Goal: Participate in discussion: Engage in conversation with other users on a specific topic

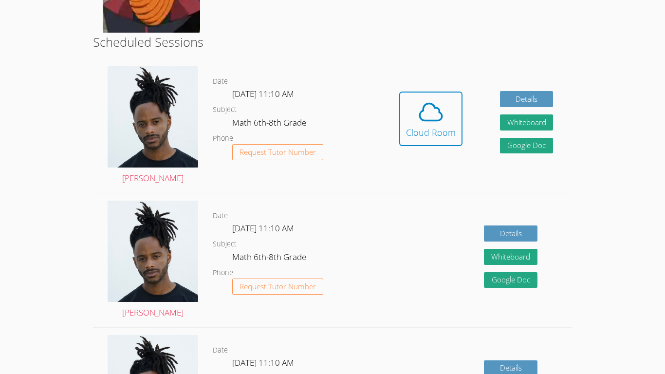
scroll to position [222, 0]
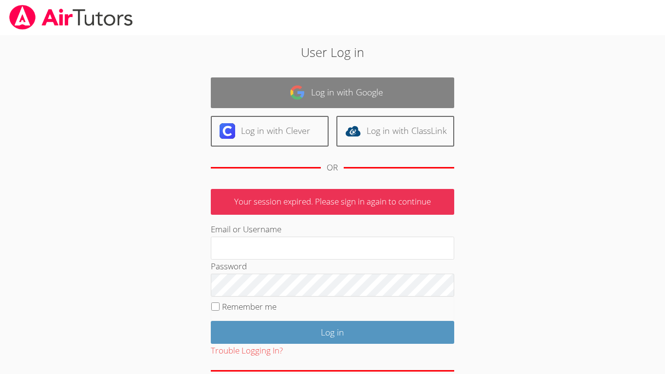
click at [228, 90] on link "Log in with Google" at bounding box center [332, 92] width 243 height 31
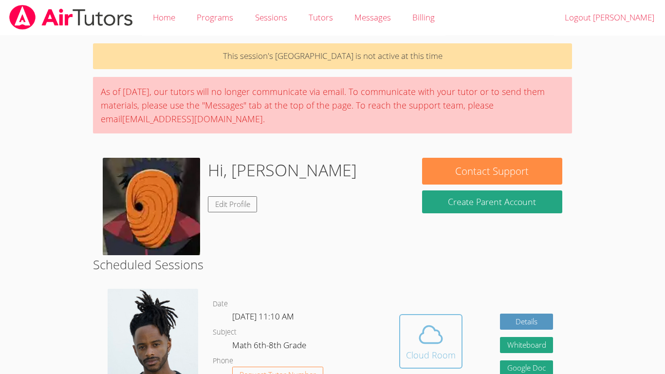
click at [412, 353] on div "Cloud Room" at bounding box center [431, 355] width 50 height 14
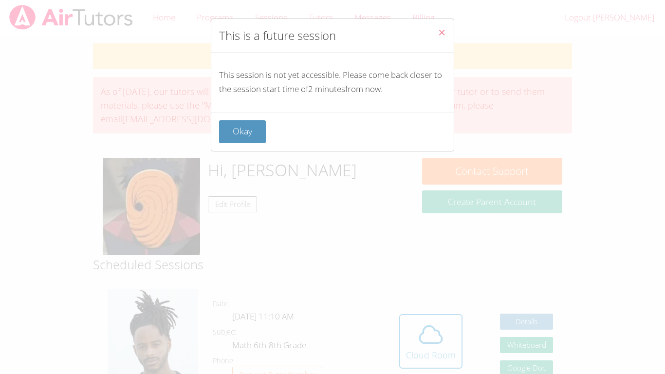
click at [247, 143] on div "Okay" at bounding box center [332, 131] width 242 height 39
click at [241, 135] on button "Okay" at bounding box center [242, 131] width 47 height 23
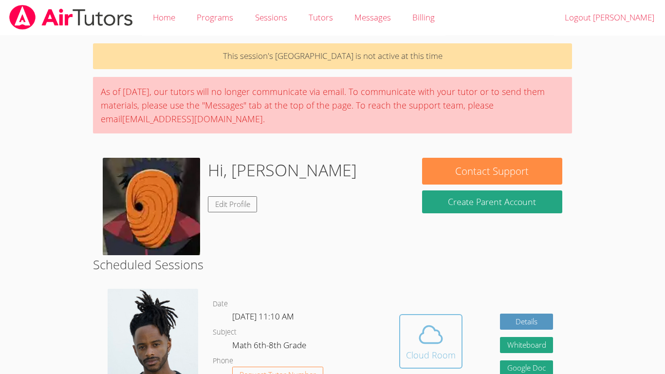
click at [445, 358] on div "Cloud Room" at bounding box center [431, 355] width 50 height 14
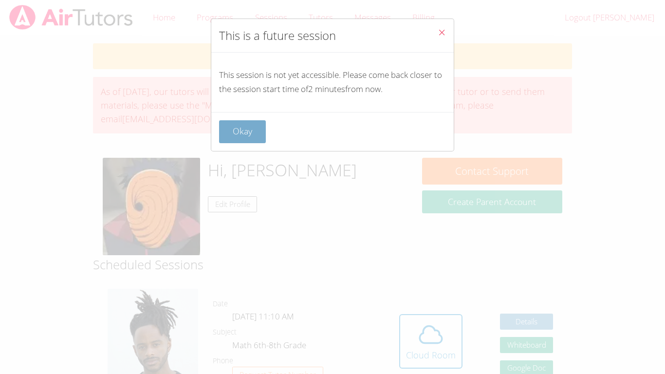
click at [240, 134] on button "Okay" at bounding box center [242, 131] width 47 height 23
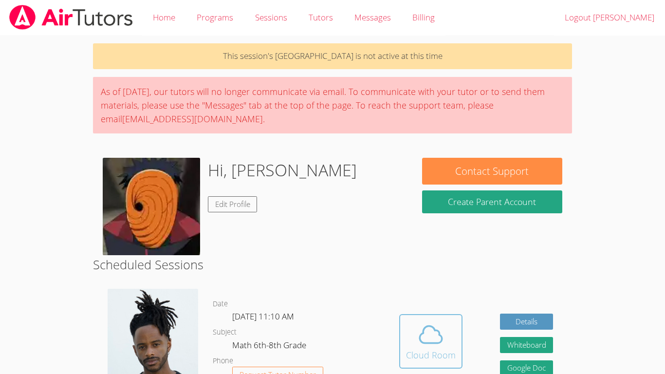
click at [453, 328] on span at bounding box center [431, 334] width 50 height 27
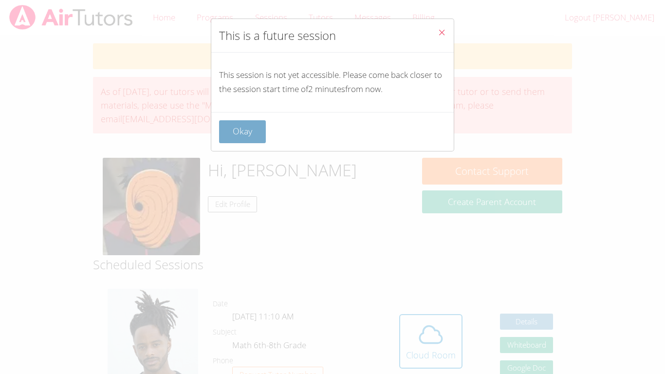
click at [243, 131] on button "Okay" at bounding box center [242, 131] width 47 height 23
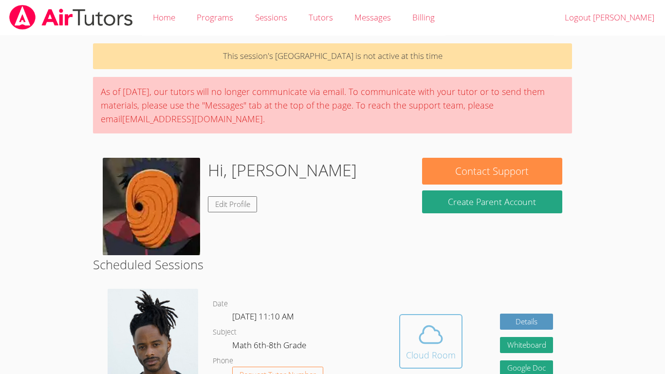
click at [419, 319] on button "Cloud Room" at bounding box center [430, 341] width 63 height 54
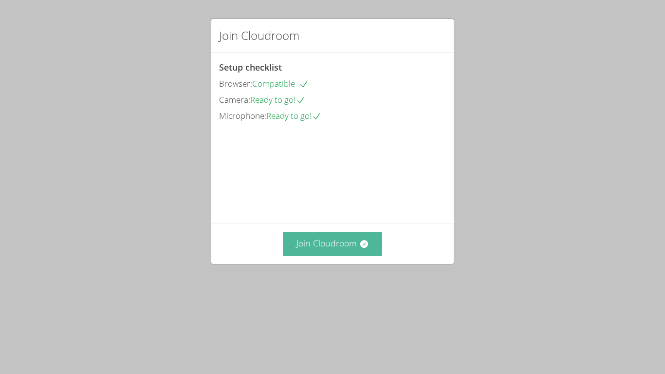
click at [313, 255] on button "Join Cloudroom" at bounding box center [333, 244] width 100 height 24
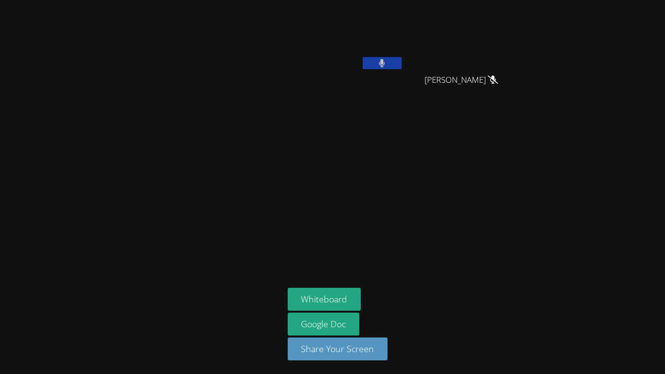
click at [394, 60] on button at bounding box center [381, 63] width 39 height 12
click at [362, 57] on button at bounding box center [381, 63] width 39 height 12
click at [390, 59] on button at bounding box center [381, 63] width 39 height 12
click at [391, 59] on button at bounding box center [381, 63] width 39 height 12
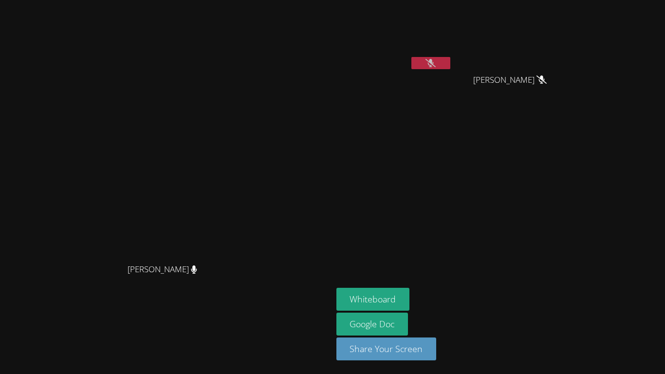
click at [435, 65] on icon at bounding box center [430, 63] width 10 height 8
click at [433, 62] on icon at bounding box center [430, 63] width 6 height 8
click at [410, 297] on button "Whiteboard" at bounding box center [372, 299] width 73 height 23
click at [410, 290] on button "Whiteboard" at bounding box center [372, 299] width 73 height 23
click at [435, 63] on icon at bounding box center [430, 63] width 10 height 8
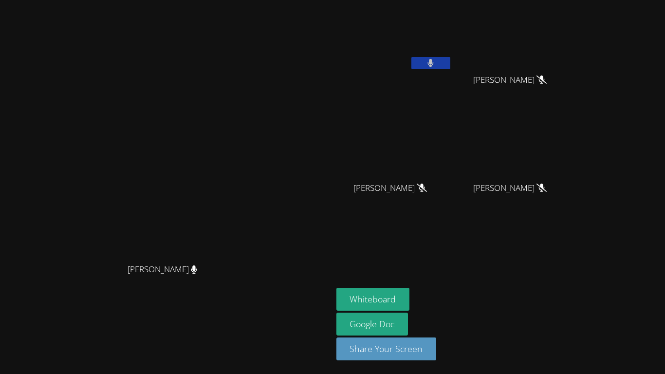
click at [450, 66] on button at bounding box center [430, 63] width 39 height 12
click at [435, 64] on icon at bounding box center [430, 63] width 10 height 8
click at [433, 64] on icon at bounding box center [430, 63] width 6 height 8
click at [523, 264] on aside "Josue Aviles Ezequiel Zacarias Lopez Ezequiel Zacarias Lopez Jeremy Lamb Jeremy…" at bounding box center [453, 187] width 243 height 374
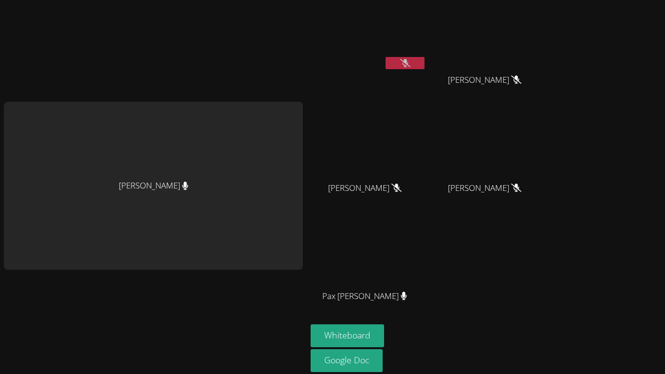
click at [27, 347] on div "[PERSON_NAME]" at bounding box center [153, 205] width 299 height 402
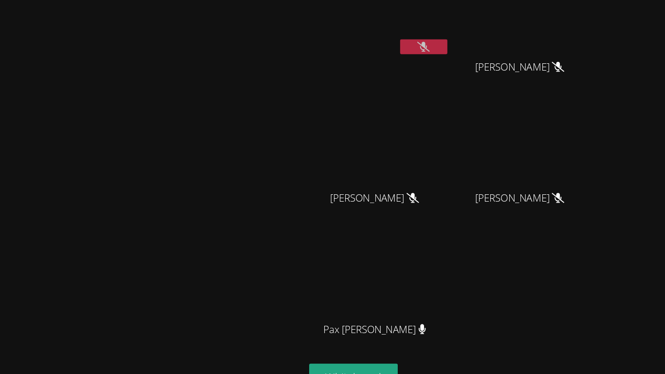
scroll to position [3, 0]
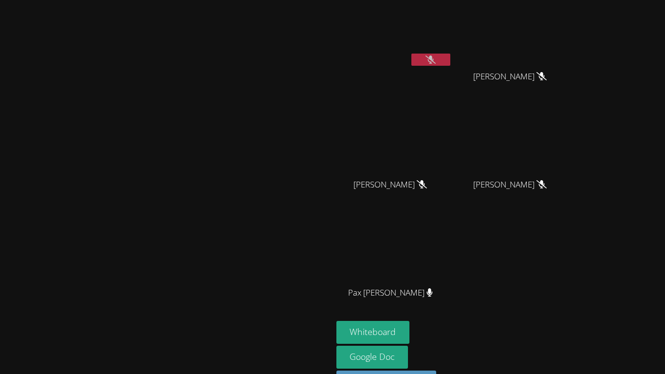
click at [450, 61] on button at bounding box center [430, 60] width 39 height 12
click at [433, 63] on icon at bounding box center [431, 59] width 6 height 8
click at [435, 57] on icon at bounding box center [430, 59] width 10 height 8
click at [433, 61] on icon at bounding box center [431, 59] width 6 height 8
click at [435, 61] on icon at bounding box center [430, 59] width 10 height 8
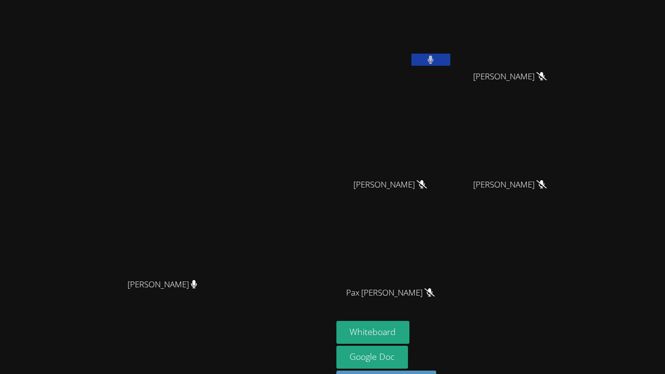
click at [450, 62] on button at bounding box center [430, 60] width 39 height 12
click at [239, 158] on video at bounding box center [166, 182] width 146 height 182
click at [452, 68] on div "Josue Aviles" at bounding box center [394, 35] width 116 height 70
click at [450, 57] on button at bounding box center [430, 60] width 39 height 12
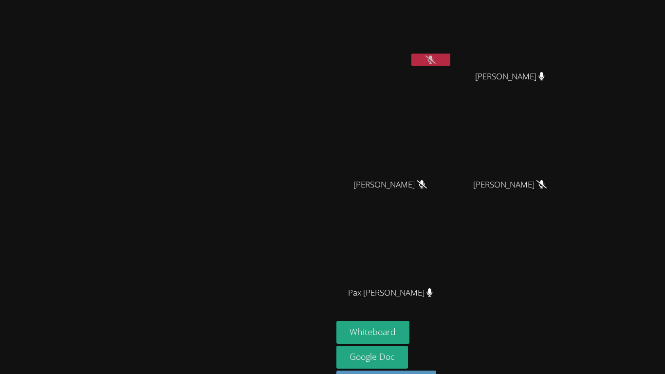
click at [450, 57] on button at bounding box center [430, 60] width 39 height 12
click at [450, 54] on button at bounding box center [430, 60] width 39 height 12
click at [435, 56] on icon at bounding box center [430, 59] width 10 height 8
click at [433, 56] on icon at bounding box center [431, 59] width 6 height 8
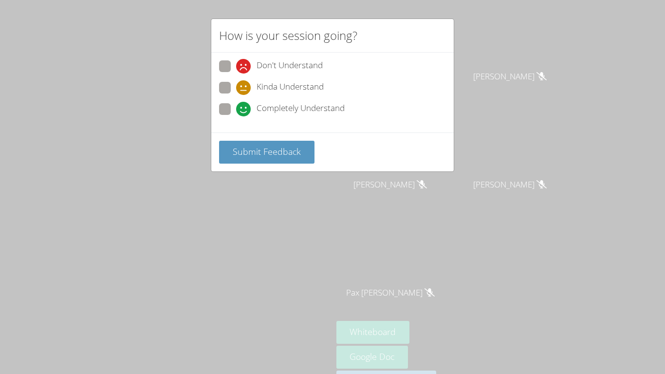
click at [245, 86] on icon at bounding box center [243, 87] width 15 height 15
click at [244, 86] on input "Kinda Understand" at bounding box center [240, 86] width 8 height 8
radio input "true"
click at [243, 145] on span "Submit Feedback" at bounding box center [267, 151] width 68 height 12
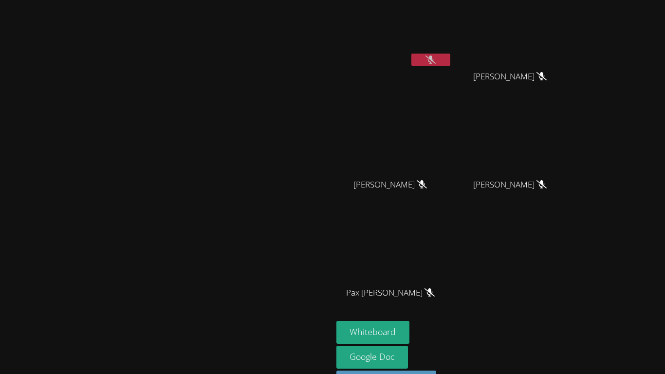
click at [450, 61] on button at bounding box center [430, 60] width 39 height 12
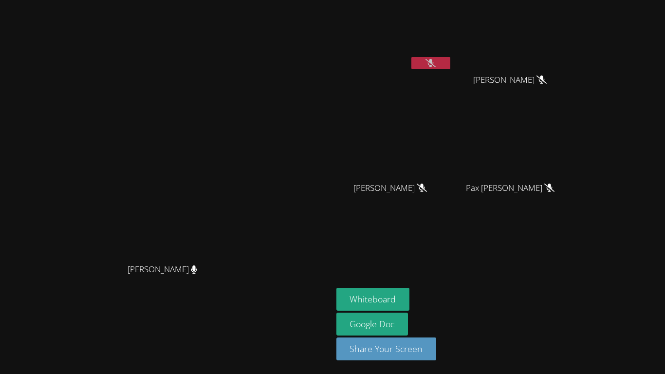
scroll to position [0, 0]
